Goal: Information Seeking & Learning: Find specific fact

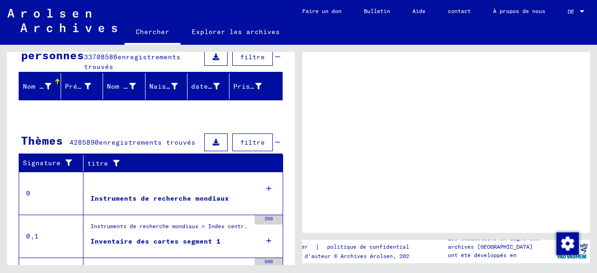
scroll to position [149, 0]
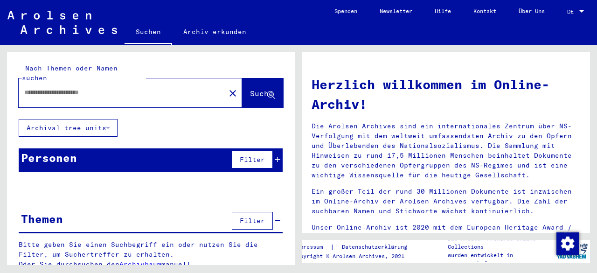
type input "**********"
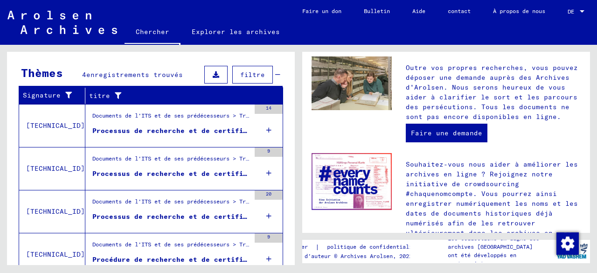
scroll to position [140, 0]
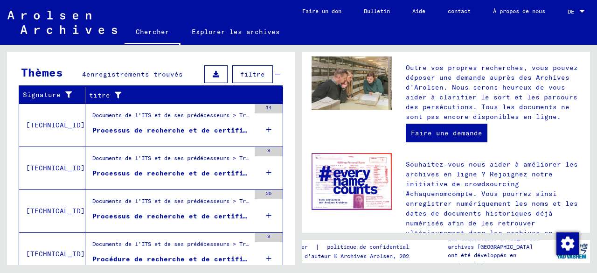
click at [132, 132] on div "Processus de recherche et de certification n° 1 209 169 pour [PERSON_NAME] née …" at bounding box center [171, 130] width 158 height 10
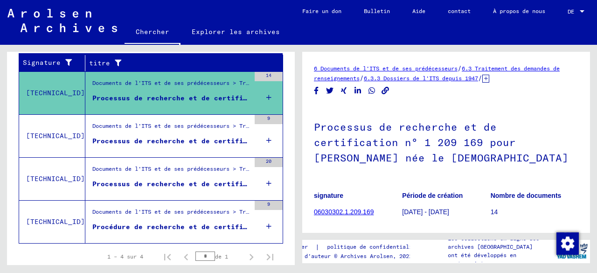
scroll to position [187, 0]
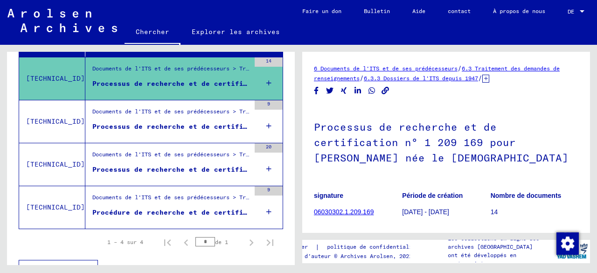
click at [133, 131] on figure "Processus de recherche et de certification n° 1 229 377 pour [GEOGRAPHIC_DATA][…" at bounding box center [171, 129] width 158 height 14
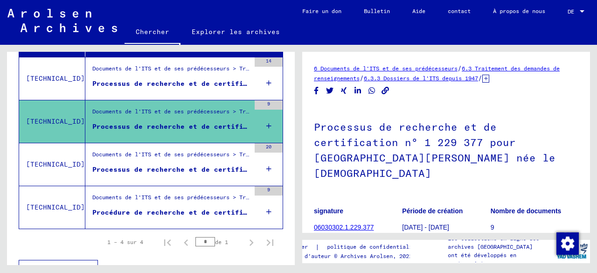
scroll to position [201, 0]
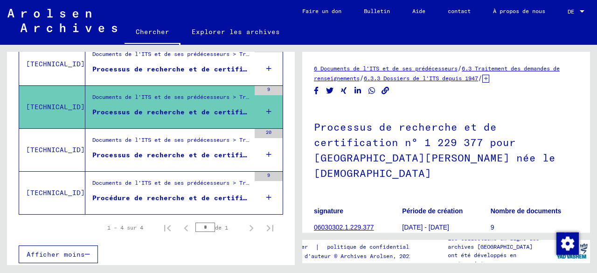
click at [131, 150] on div "Processus de recherche et de certification n° 1 254 392 pour [PERSON_NAME] née …" at bounding box center [171, 155] width 158 height 10
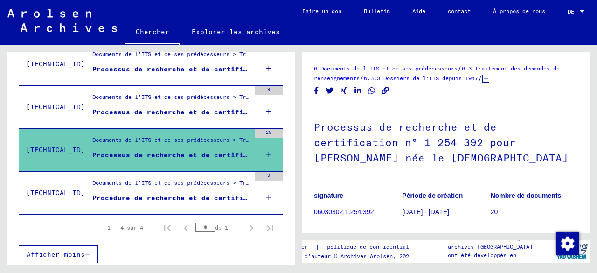
click at [123, 194] on font "Procédure de recherche et de certification n° 1 366 544 pour [PERSON_NAME]" at bounding box center [247, 198] width 310 height 8
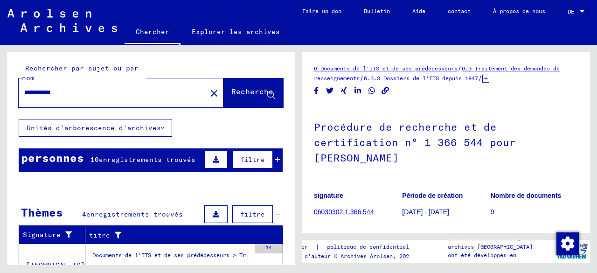
click at [231, 95] on font "Recherche" at bounding box center [252, 91] width 42 height 9
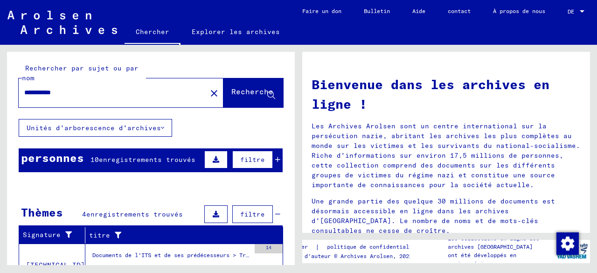
click at [101, 132] on button "Unités d'arborescence d'archives" at bounding box center [95, 128] width 153 height 18
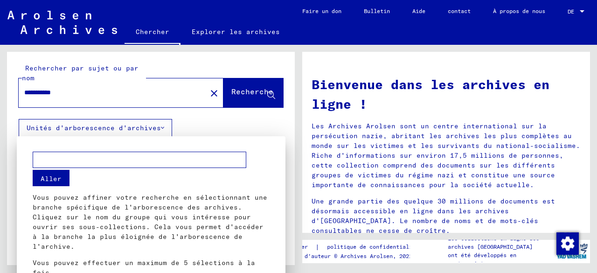
scroll to position [1, 0]
click at [103, 161] on input "text" at bounding box center [140, 158] width 214 height 16
type input "*"
type input "**********"
click at [53, 177] on font "Aller" at bounding box center [51, 177] width 21 height 8
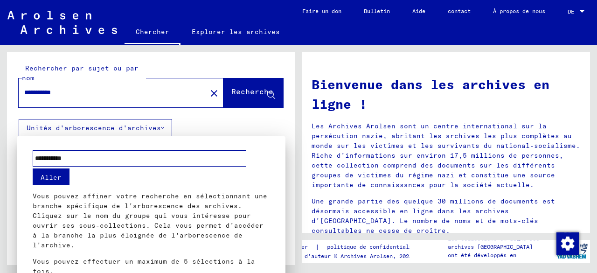
click at [56, 175] on font "Aller" at bounding box center [51, 177] width 21 height 8
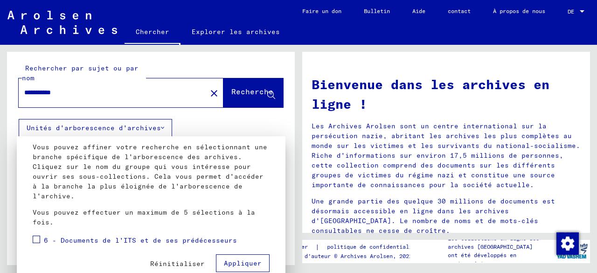
scroll to position [51, 0]
click at [232, 259] on font "Appliquer" at bounding box center [243, 262] width 38 height 8
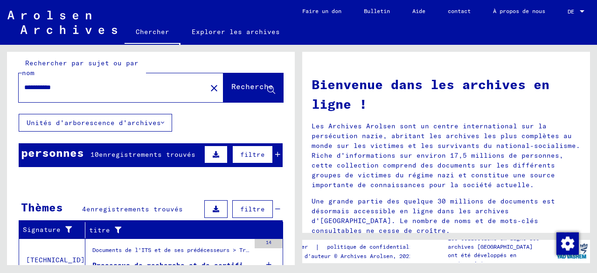
scroll to position [0, 0]
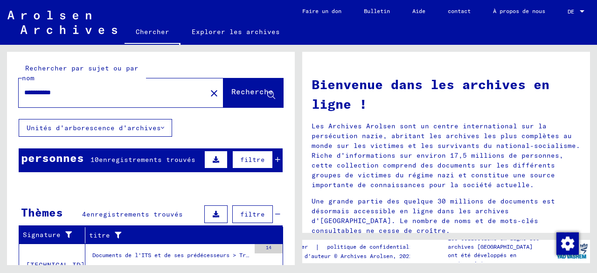
click at [169, 159] on font "enregistrements trouvés" at bounding box center [147, 159] width 97 height 8
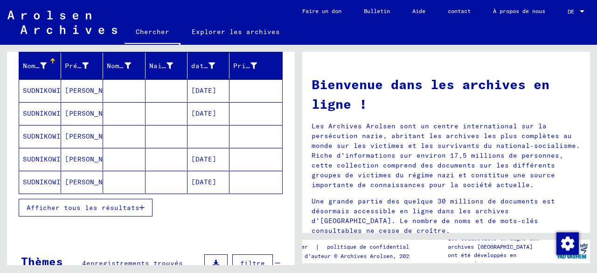
scroll to position [140, 0]
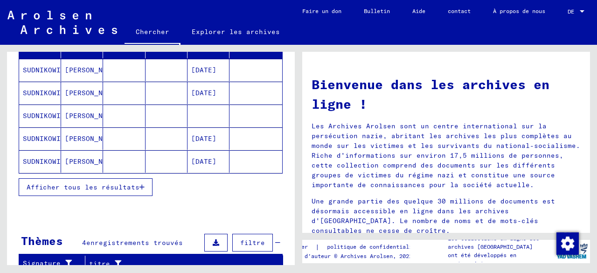
click at [111, 186] on font "Afficher tous les résultats" at bounding box center [83, 187] width 113 height 8
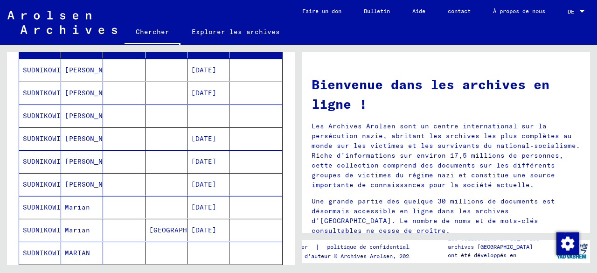
click at [65, 113] on font "[PERSON_NAME]" at bounding box center [92, 115] width 55 height 8
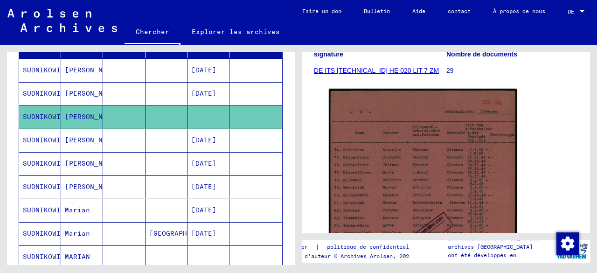
scroll to position [187, 0]
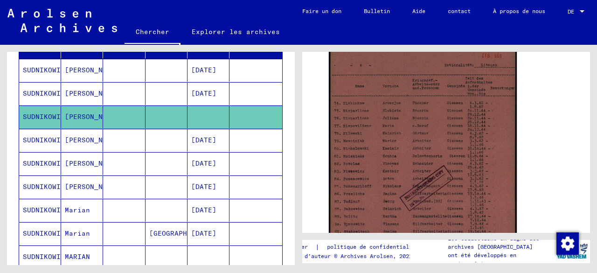
click at [88, 227] on mat-cell "Marian" at bounding box center [82, 233] width 42 height 23
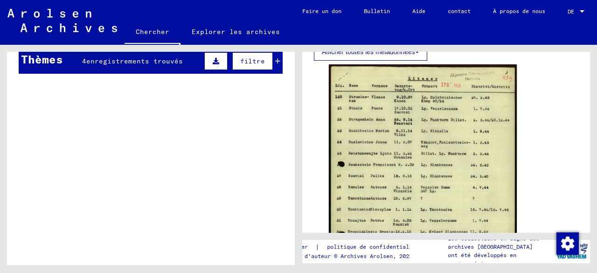
scroll to position [327, 0]
